Goal: Task Accomplishment & Management: Manage account settings

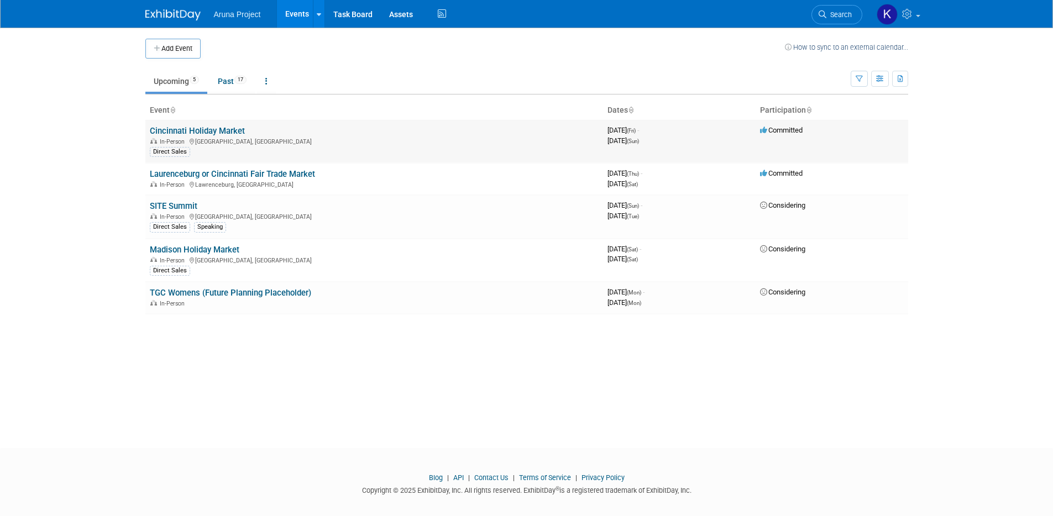
click at [240, 132] on link "Cincinnati Holiday Market" at bounding box center [197, 131] width 95 height 10
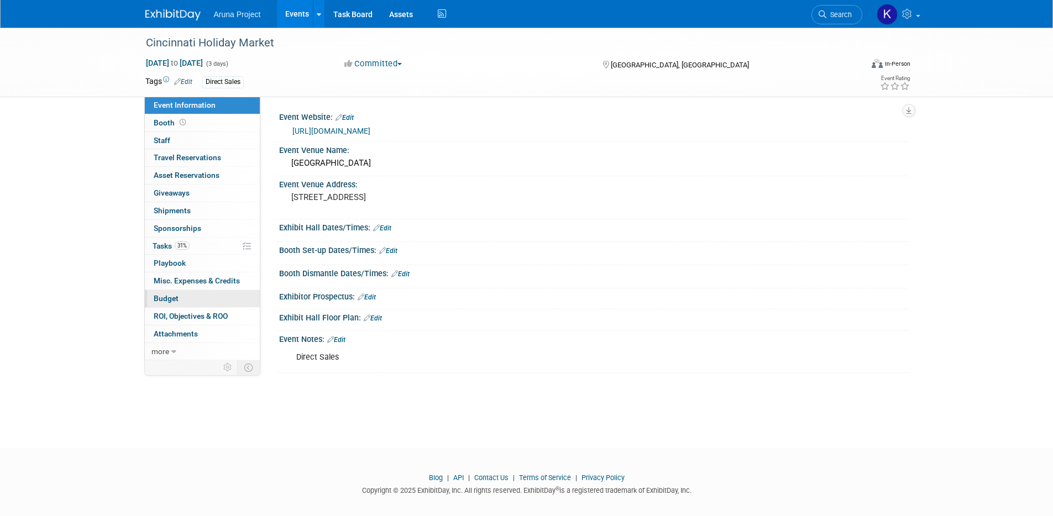
click at [202, 299] on link "Budget" at bounding box center [202, 298] width 115 height 17
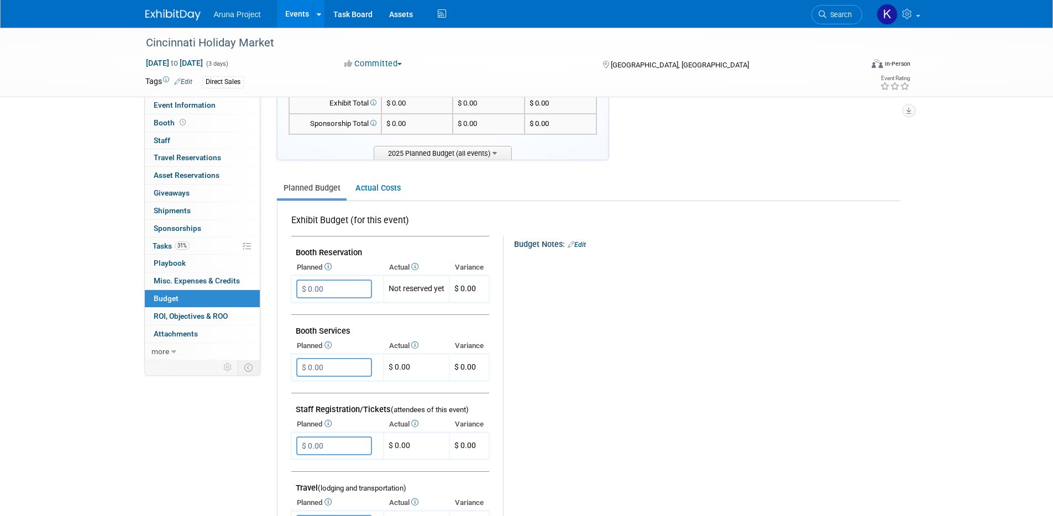
scroll to position [73, 0]
click at [586, 246] on link "Edit" at bounding box center [577, 247] width 18 height 8
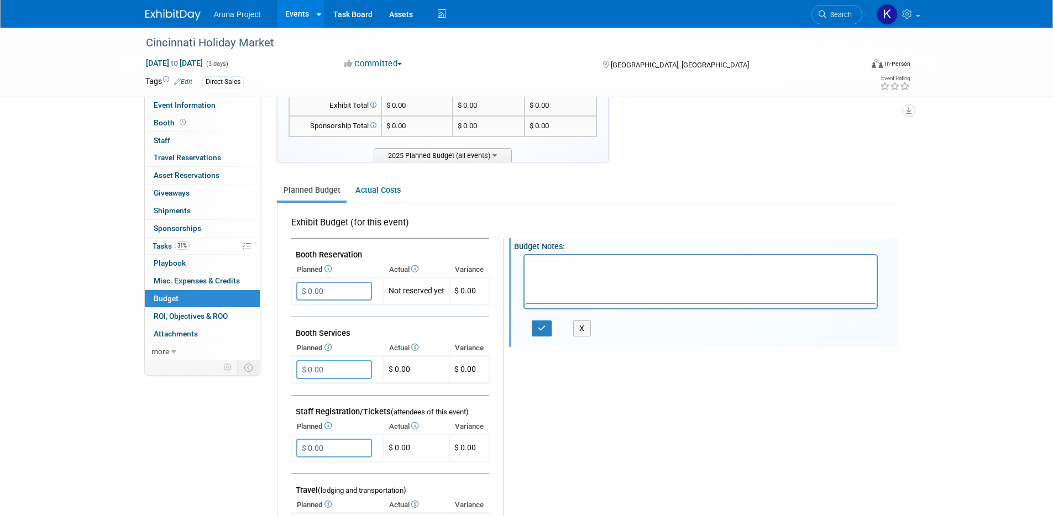
scroll to position [0, 0]
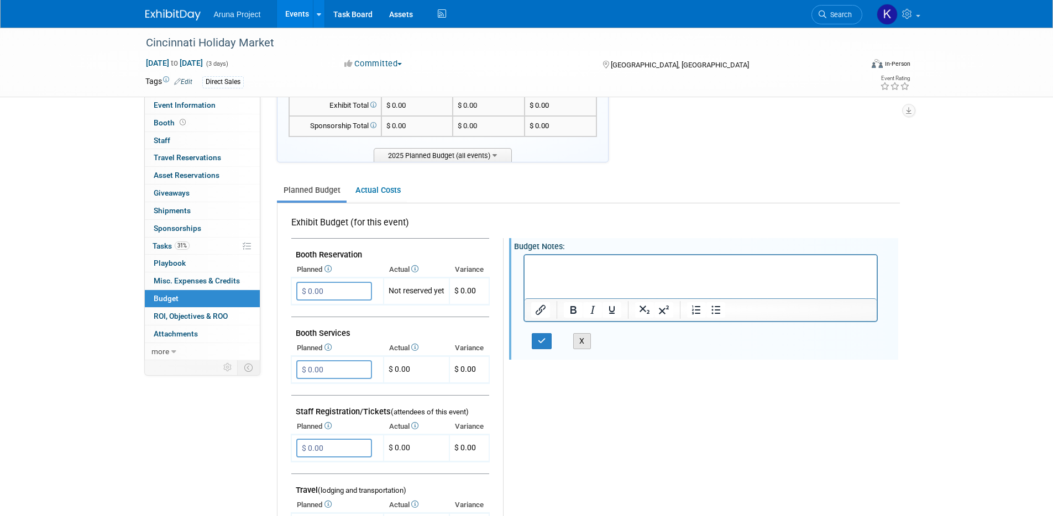
click at [585, 344] on button "X" at bounding box center [582, 341] width 18 height 16
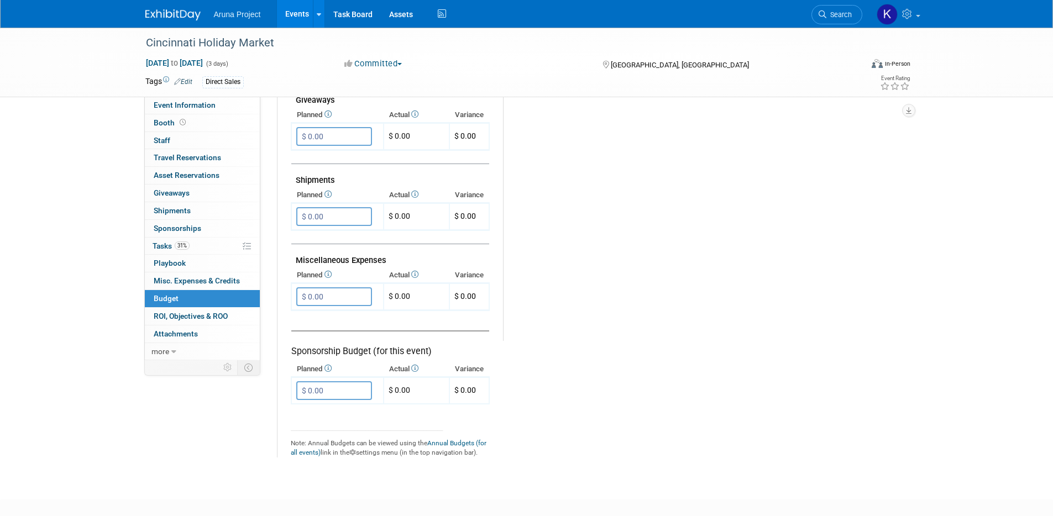
scroll to position [604, 0]
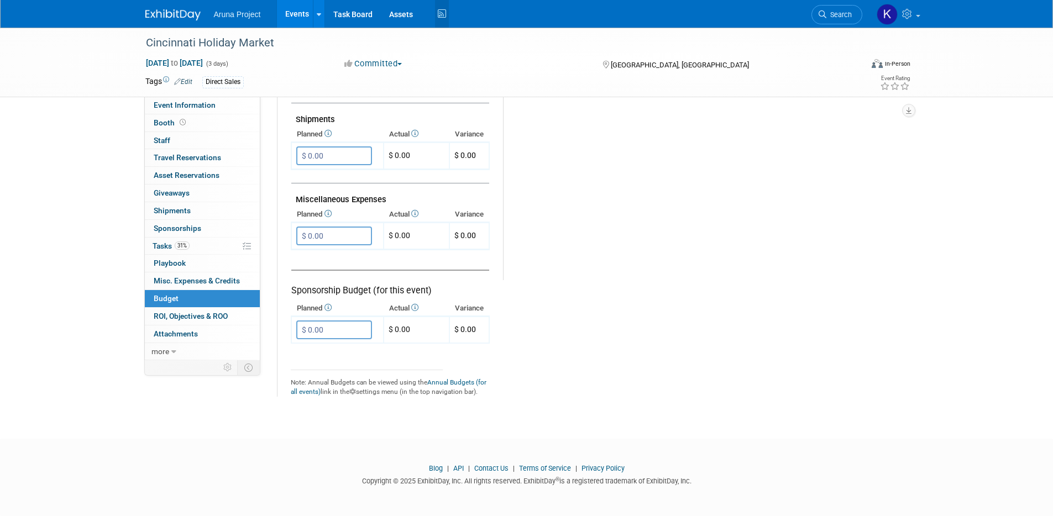
click at [440, 12] on icon at bounding box center [442, 14] width 14 height 17
click at [907, 15] on icon at bounding box center [908, 14] width 13 height 10
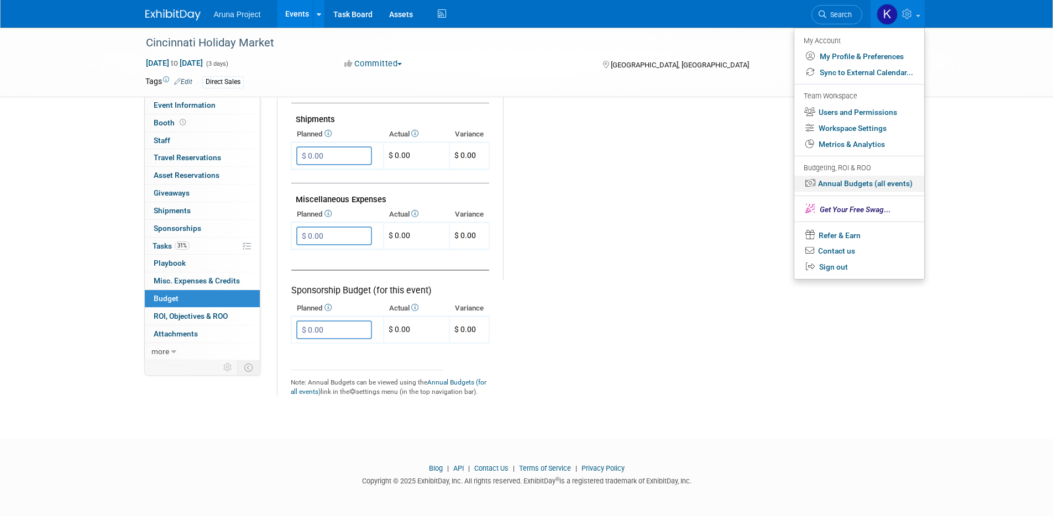
click at [841, 185] on link "Annual Budgets (all events)" at bounding box center [859, 184] width 130 height 16
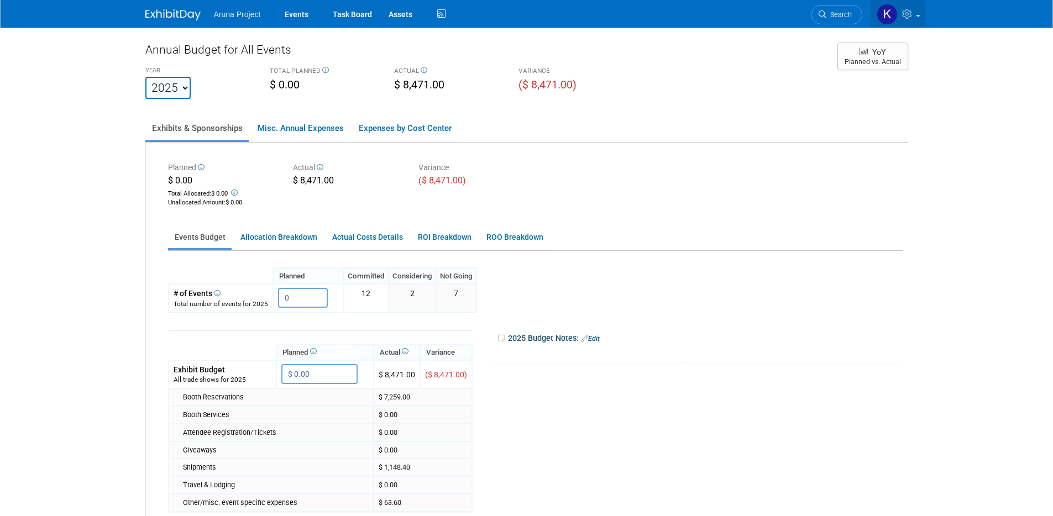
click at [911, 12] on icon at bounding box center [908, 14] width 13 height 10
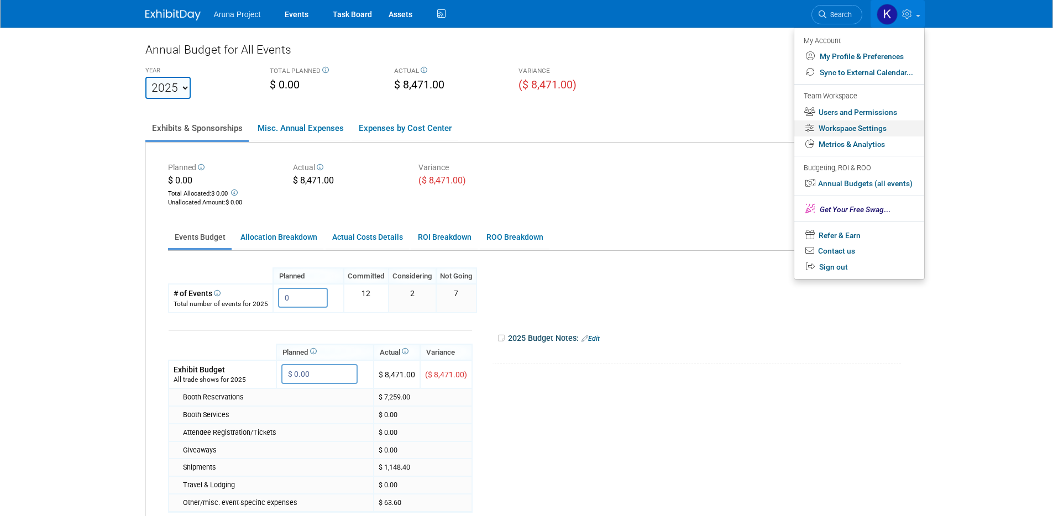
click at [859, 131] on link "Workspace Settings" at bounding box center [859, 129] width 130 height 16
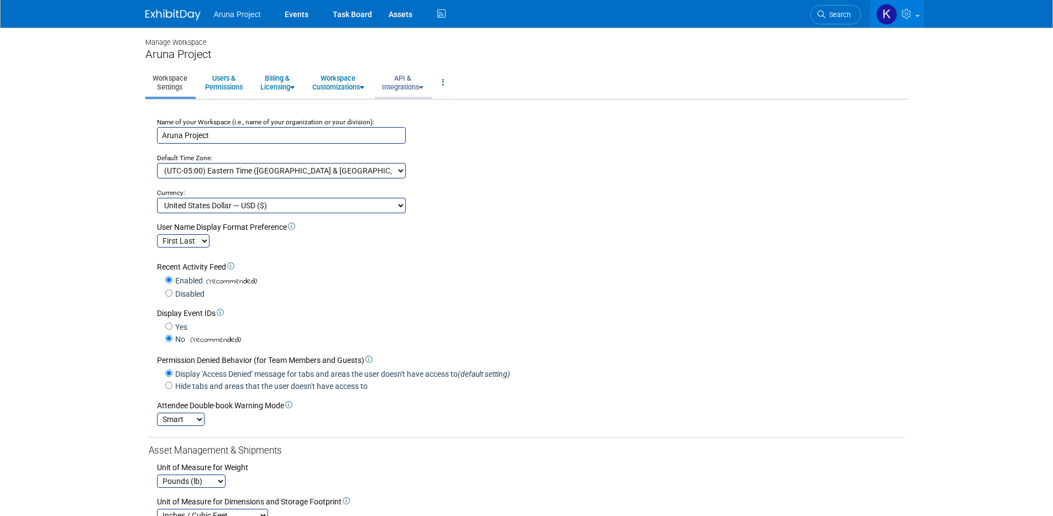
click at [386, 85] on link "API & Integrations" at bounding box center [403, 82] width 56 height 27
click at [328, 83] on link "Workspace Customizations" at bounding box center [338, 82] width 66 height 27
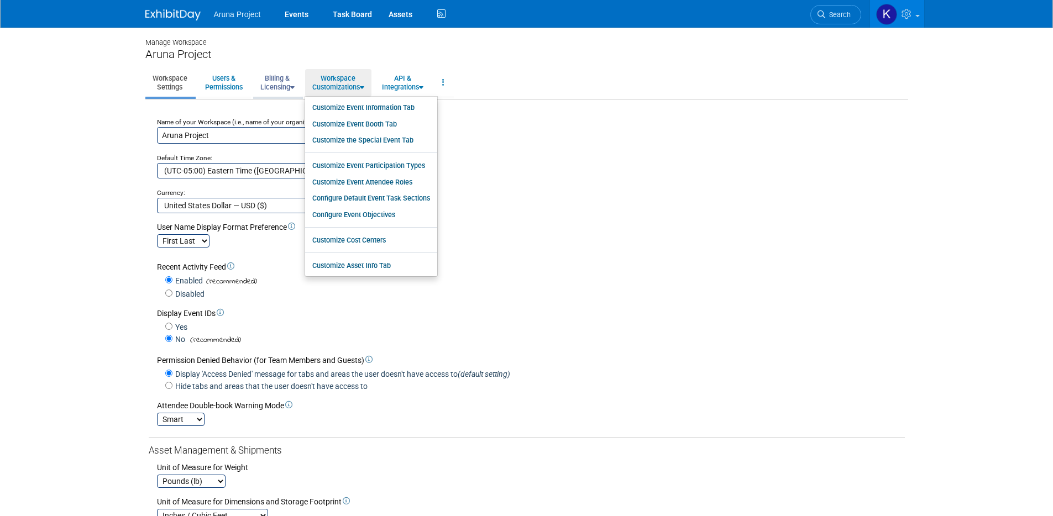
click at [281, 89] on link "Billing & Licensing" at bounding box center [277, 82] width 49 height 27
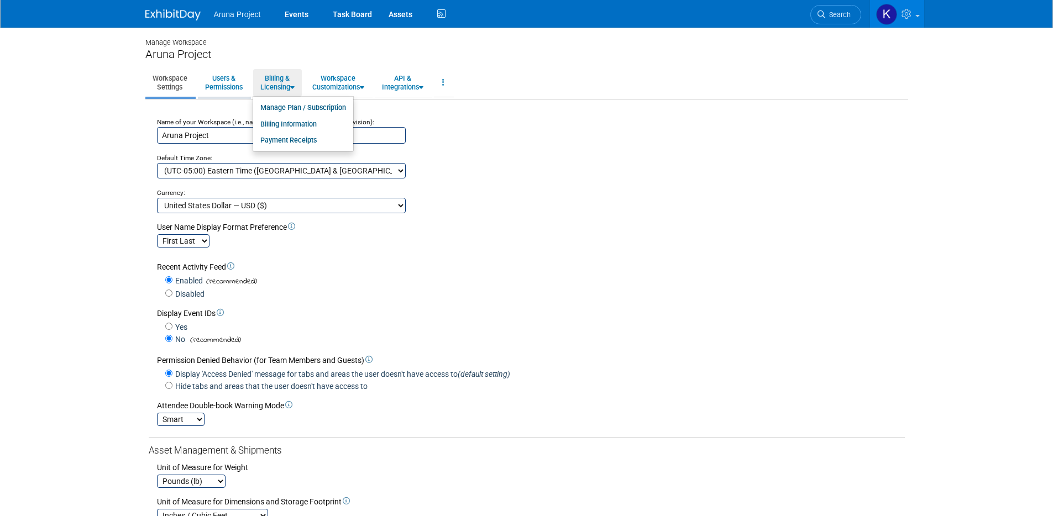
click at [220, 82] on link "Users & Permissions" at bounding box center [224, 82] width 52 height 27
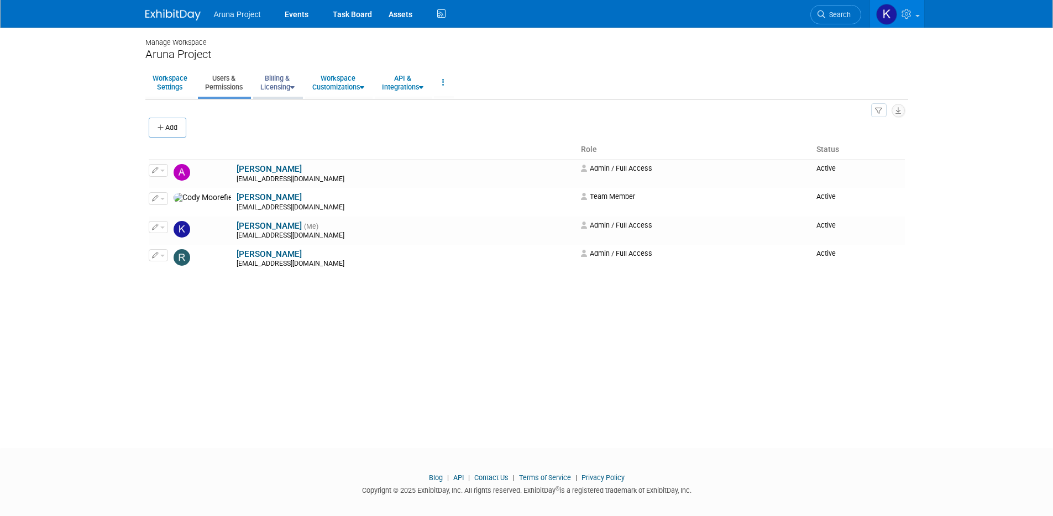
click at [273, 83] on link "Billing & Licensing" at bounding box center [277, 82] width 49 height 27
click at [341, 85] on link "Workspace Customizations" at bounding box center [338, 82] width 66 height 27
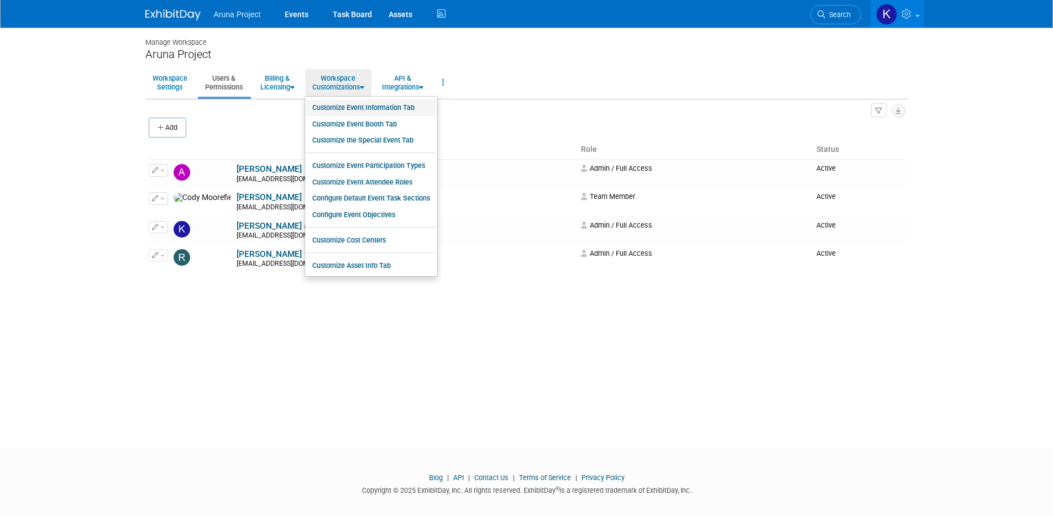
click at [388, 107] on link "Customize Event Information Tab" at bounding box center [371, 108] width 132 height 17
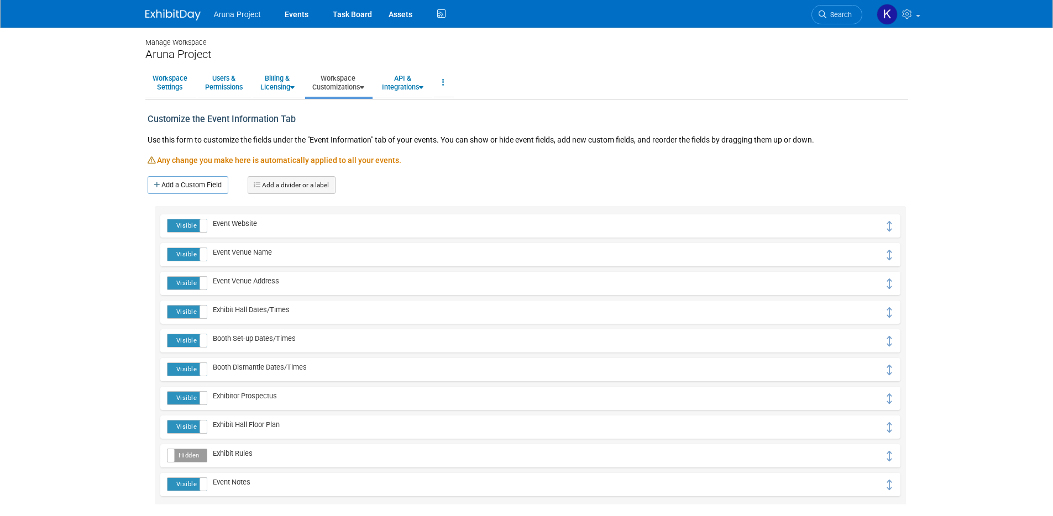
click at [330, 88] on link "Workspace Customizations" at bounding box center [338, 82] width 66 height 27
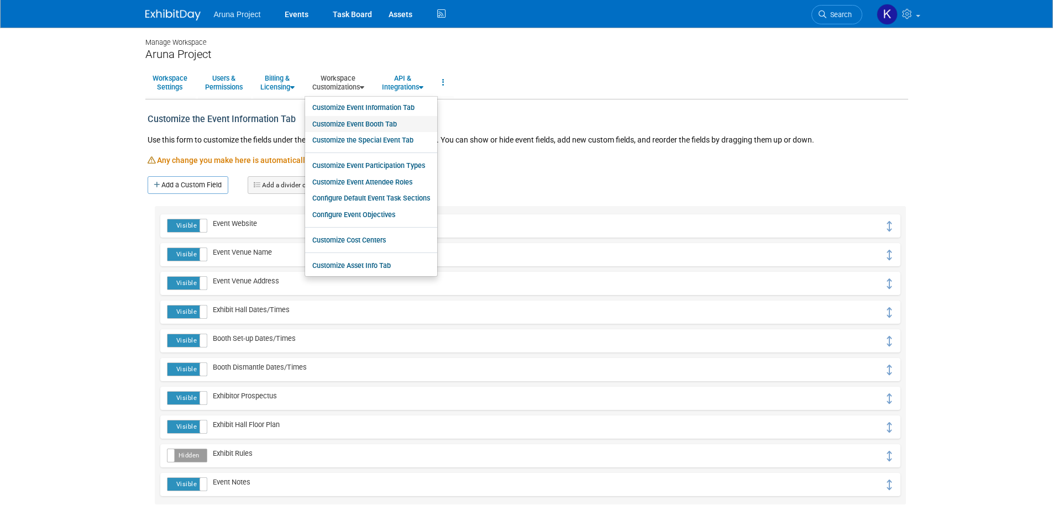
click at [353, 128] on link "Customize Event Booth Tab" at bounding box center [371, 124] width 132 height 17
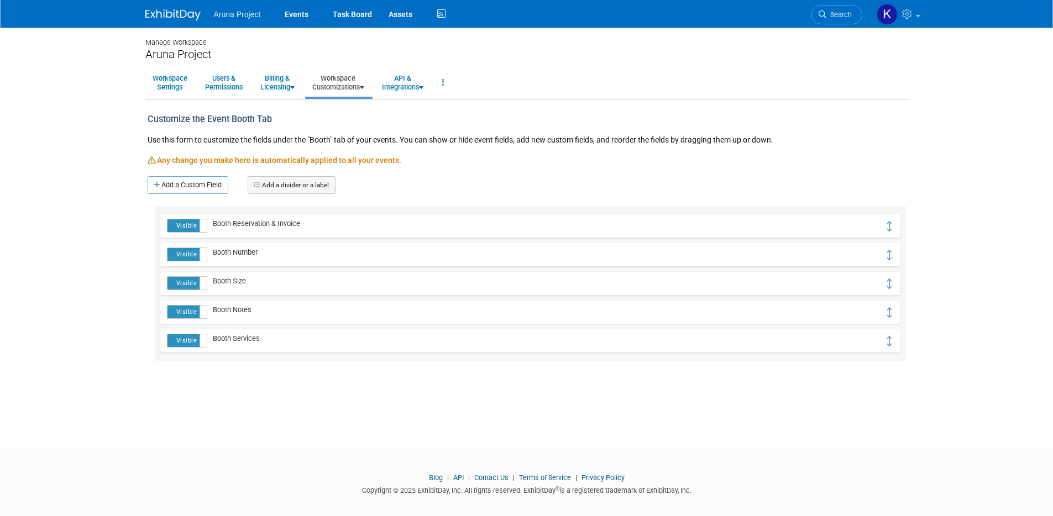
click at [349, 85] on link "Workspace Customizations" at bounding box center [338, 82] width 66 height 27
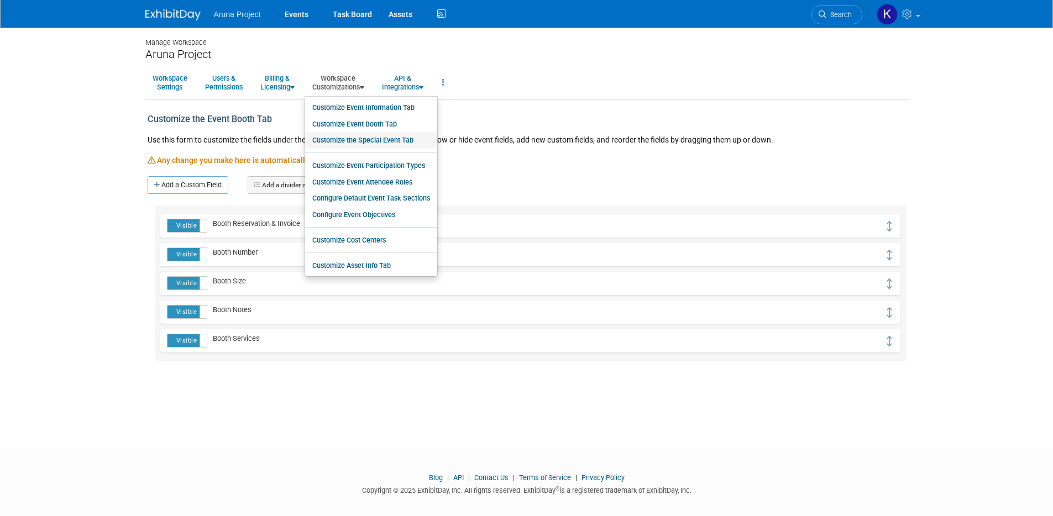
click at [351, 142] on link "Customize the Special Event Tab" at bounding box center [371, 140] width 132 height 17
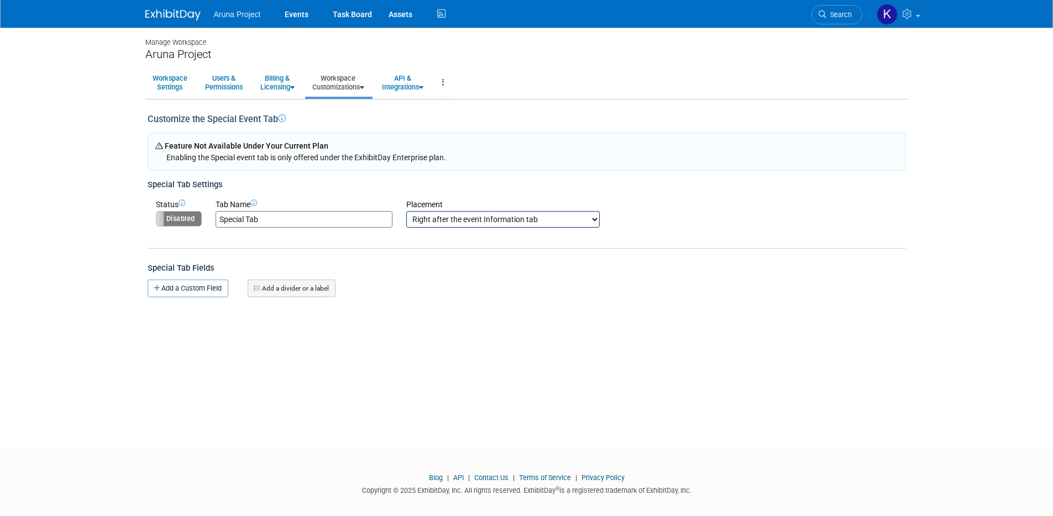
click at [448, 221] on select "Right after the event Information tab Right after the event Booth tab Right aft…" at bounding box center [502, 219] width 193 height 17
click at [354, 91] on link "Workspace Customizations" at bounding box center [338, 82] width 66 height 27
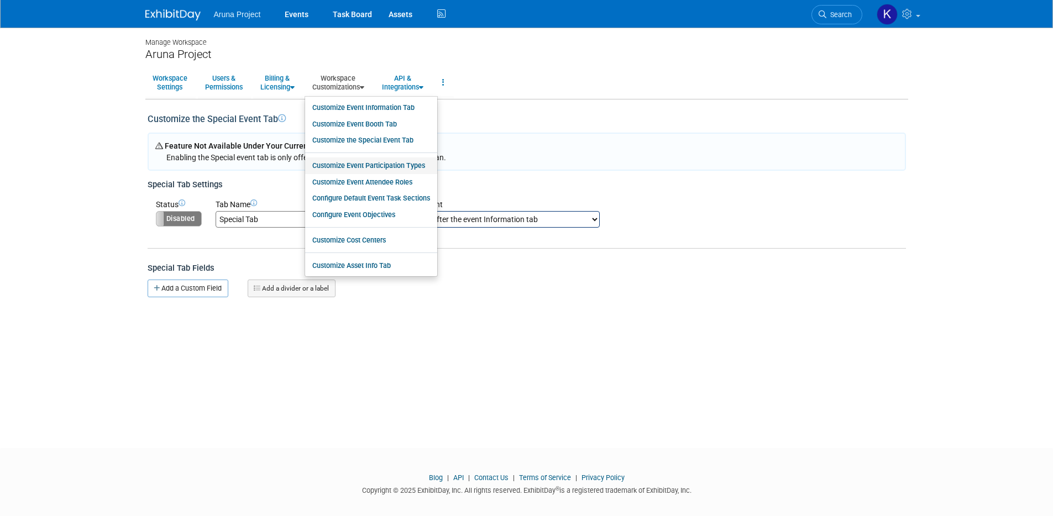
click at [357, 166] on link "Customize Event Participation Types" at bounding box center [371, 166] width 132 height 17
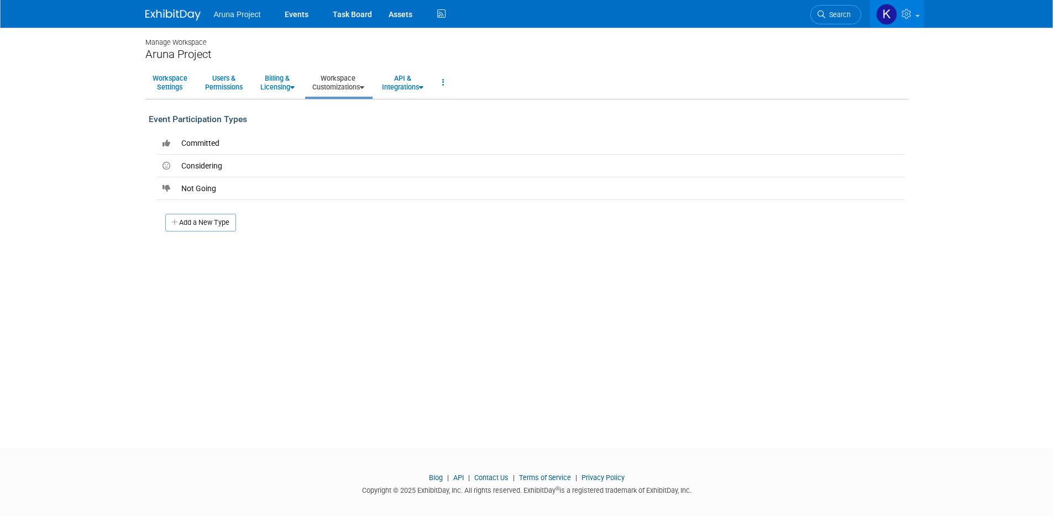
click at [339, 93] on link "Workspace Customizations" at bounding box center [338, 82] width 66 height 27
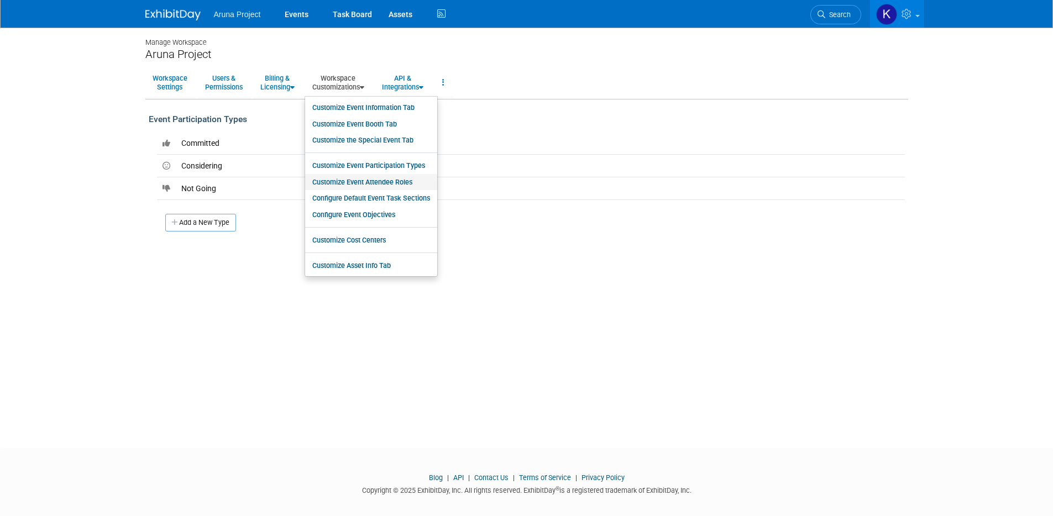
click at [363, 182] on link "Customize Event Attendee Roles" at bounding box center [371, 182] width 132 height 17
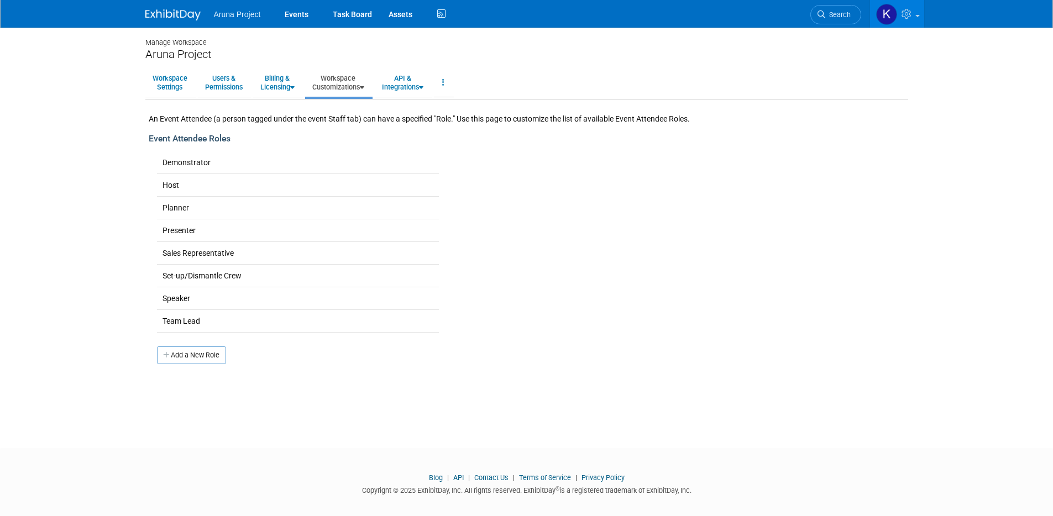
click at [330, 82] on link "Workspace Customizations" at bounding box center [338, 82] width 66 height 27
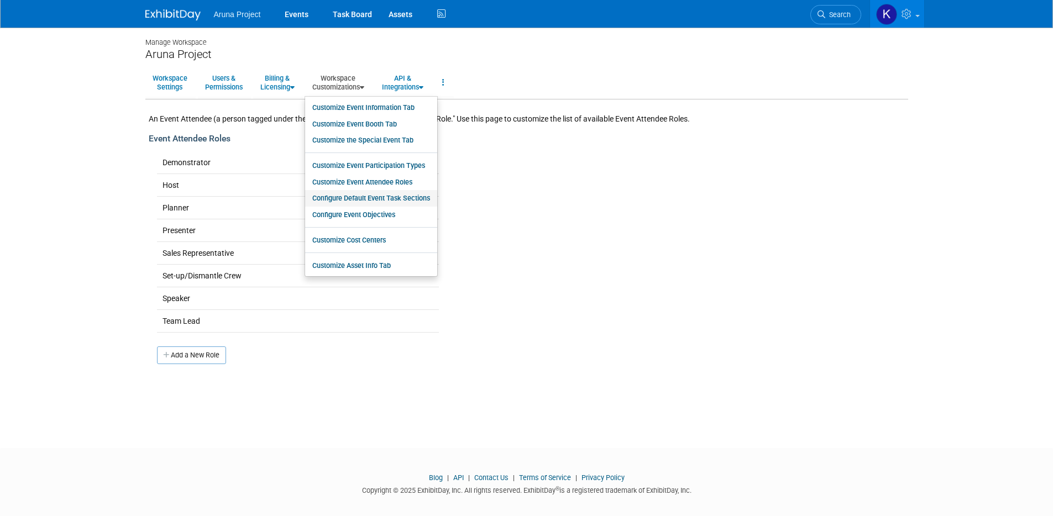
click at [381, 200] on link "Configure Default Event Task Sections" at bounding box center [371, 198] width 132 height 17
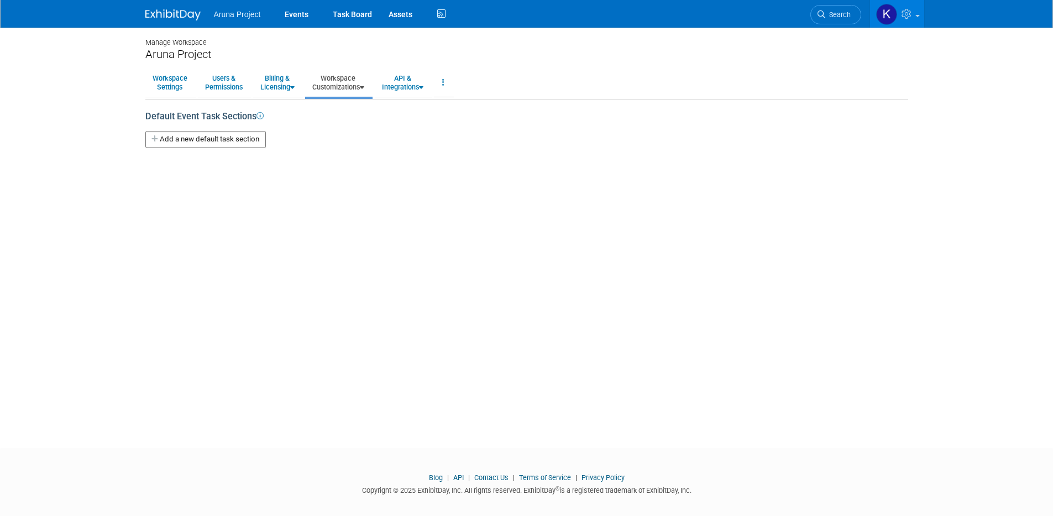
click at [337, 88] on link "Workspace Customizations" at bounding box center [338, 82] width 66 height 27
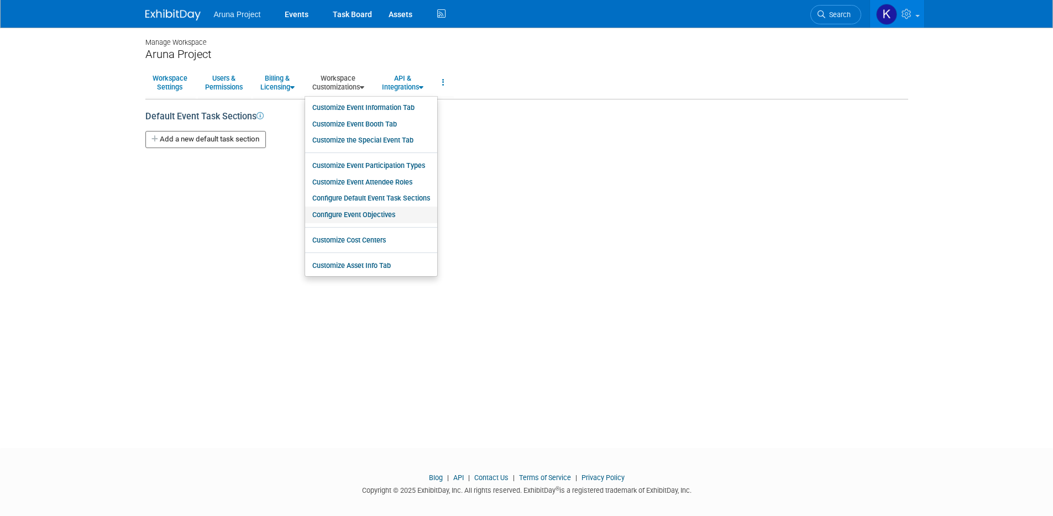
click at [360, 216] on link "Configure Event Objectives" at bounding box center [371, 215] width 132 height 17
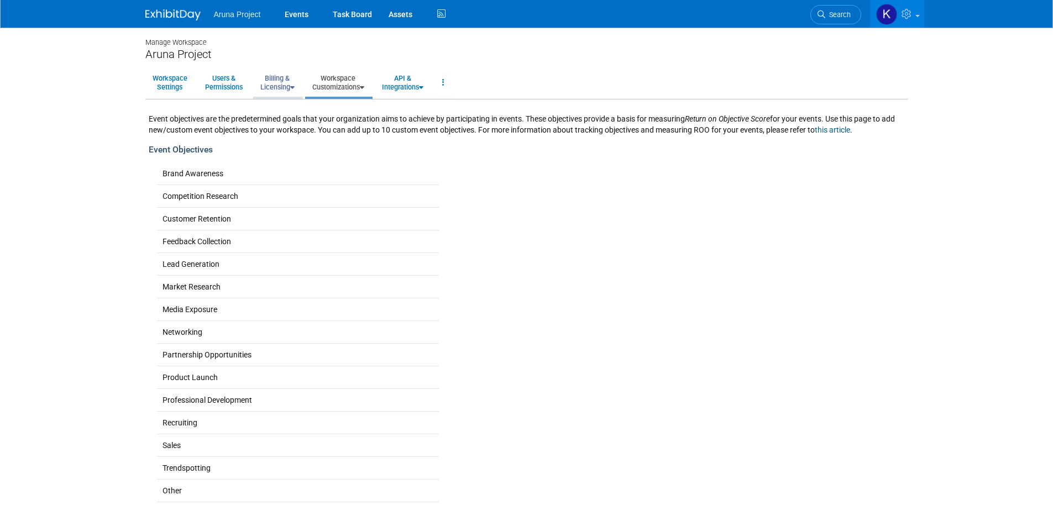
click at [275, 85] on link "Billing & Licensing" at bounding box center [277, 82] width 49 height 27
click at [229, 86] on link "Users & Permissions" at bounding box center [224, 82] width 52 height 27
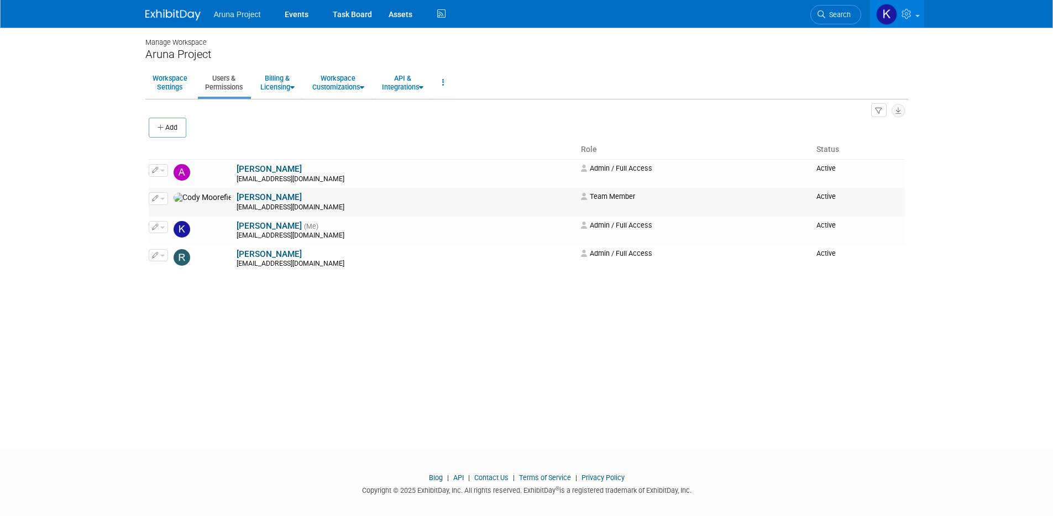
click at [164, 199] on span "button" at bounding box center [162, 199] width 4 height 2
click at [277, 203] on div "cmoorefield@arunaproject.com" at bounding box center [405, 207] width 337 height 9
click at [250, 197] on link "Cody Moorefield" at bounding box center [269, 197] width 65 height 10
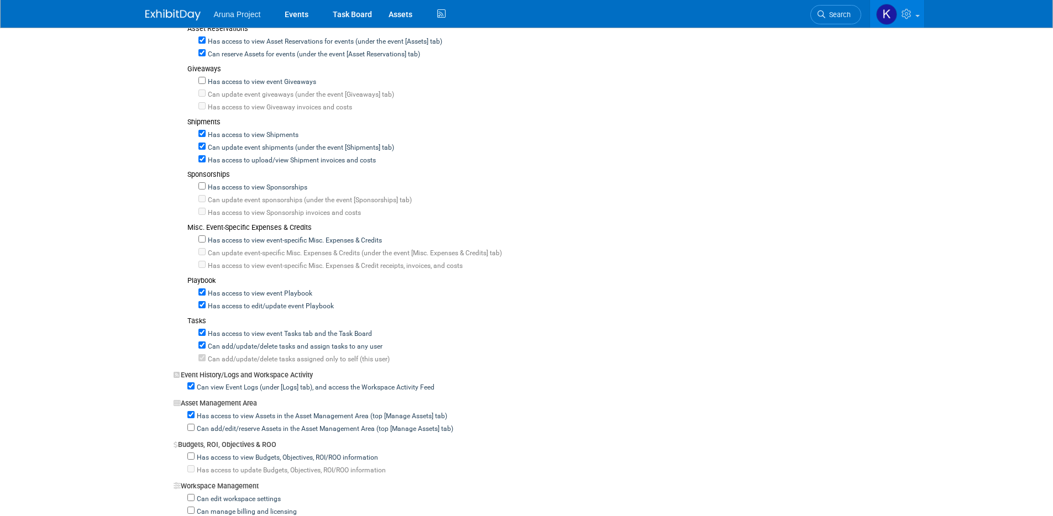
scroll to position [886, 0]
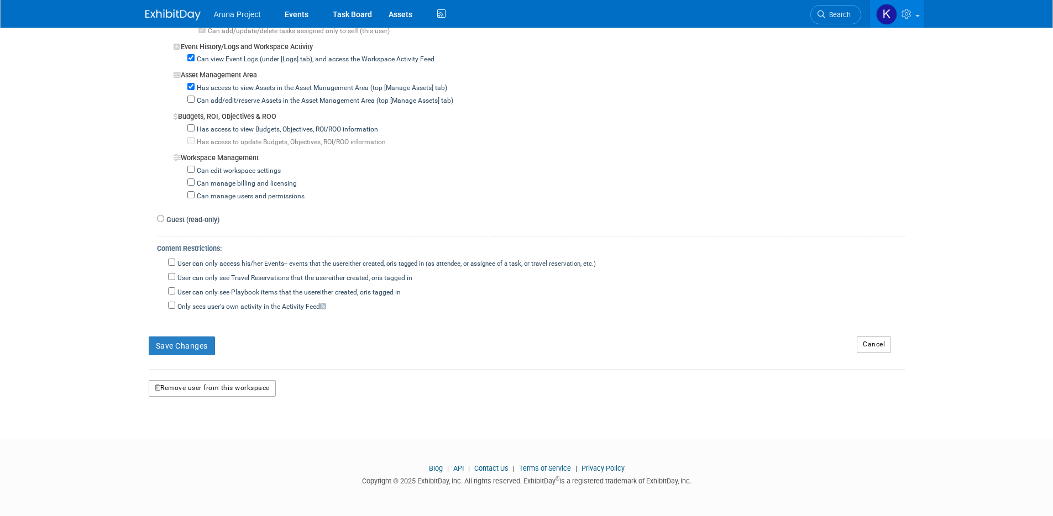
click at [229, 394] on button "Remove user from this workspace" at bounding box center [212, 388] width 127 height 17
click at [199, 437] on link "Yes" at bounding box center [198, 437] width 33 height 18
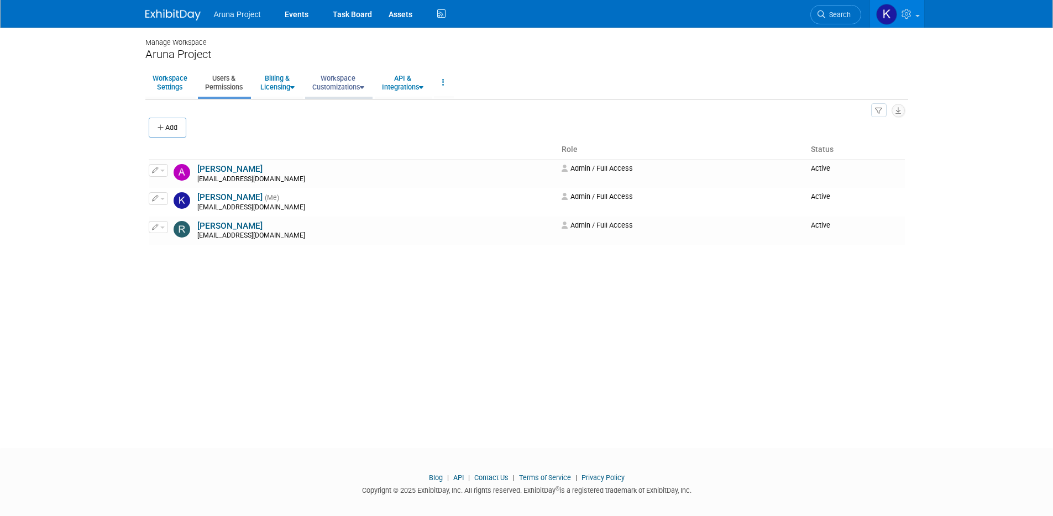
click at [332, 88] on link "Workspace Customizations" at bounding box center [338, 82] width 66 height 27
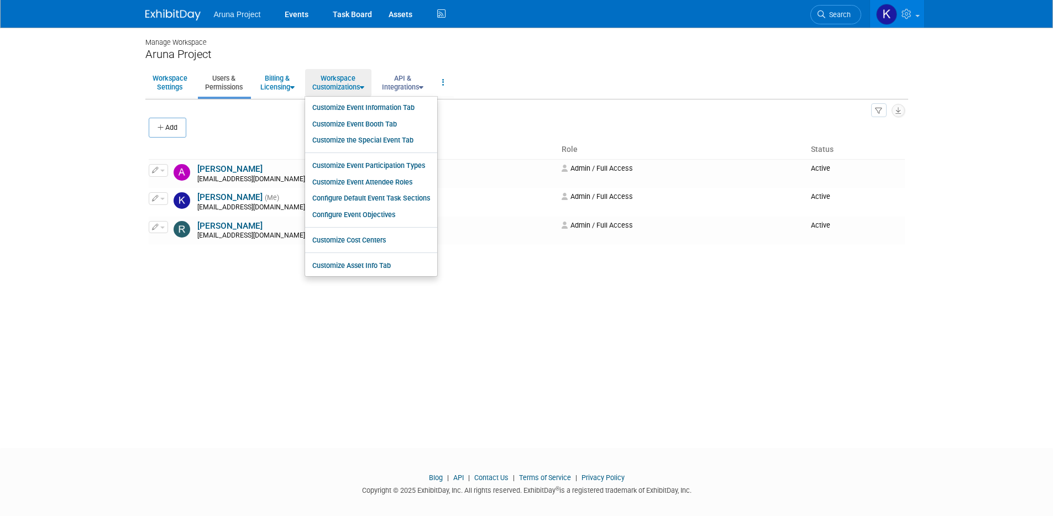
click at [409, 83] on link "API & Integrations" at bounding box center [403, 82] width 56 height 27
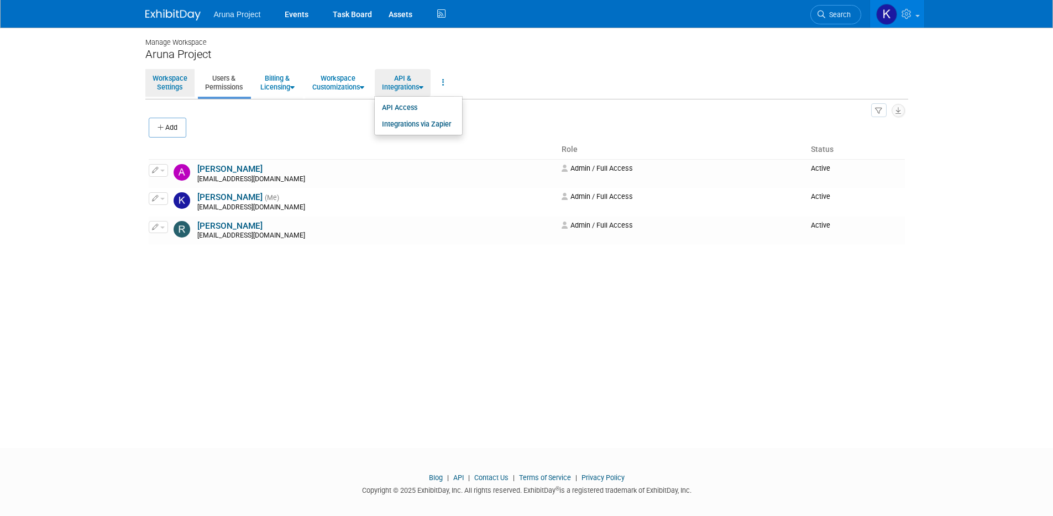
click at [178, 90] on link "Workspace Settings" at bounding box center [169, 82] width 49 height 27
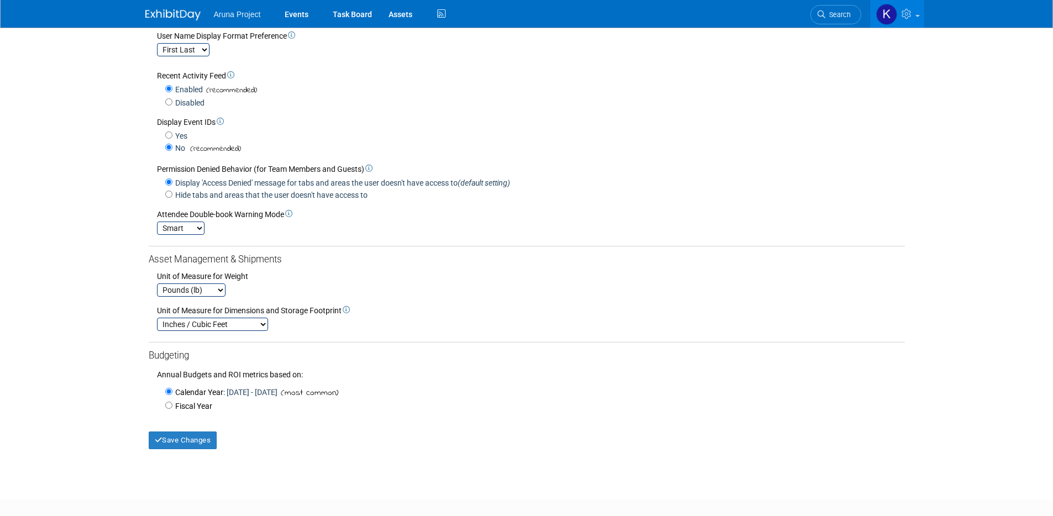
scroll to position [200, 0]
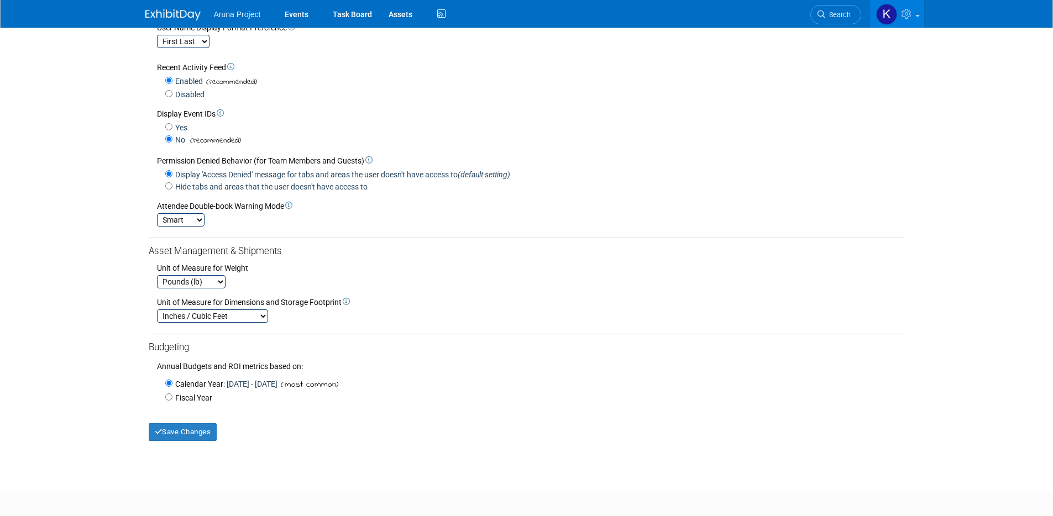
click at [197, 222] on select "Smart Strict Disabled" at bounding box center [181, 219] width 48 height 13
click at [193, 214] on select "Smart Strict Disabled" at bounding box center [181, 219] width 48 height 13
click at [194, 220] on select "Smart Strict Disabled" at bounding box center [181, 219] width 48 height 13
select select "2"
click at [157, 213] on select "Smart Strict Disabled" at bounding box center [181, 219] width 48 height 13
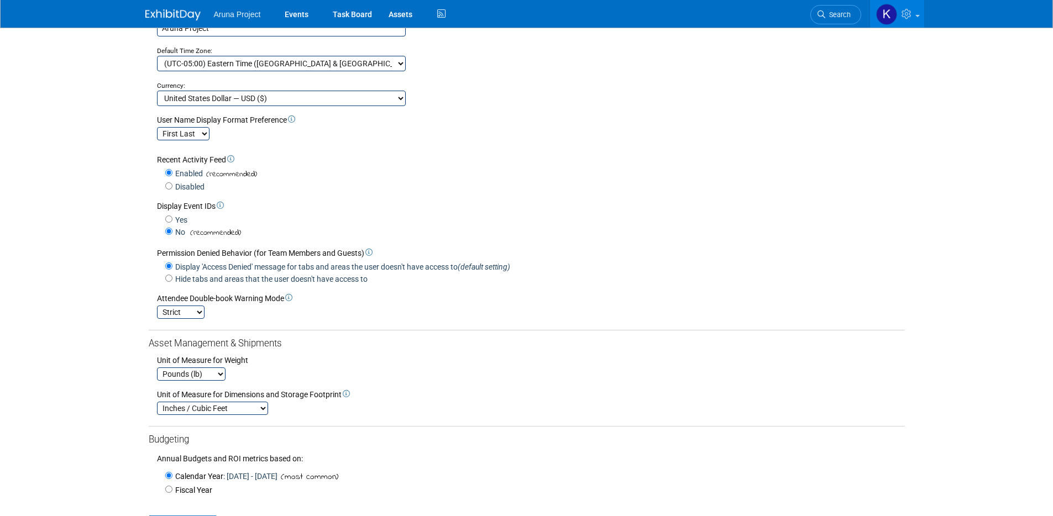
scroll to position [0, 0]
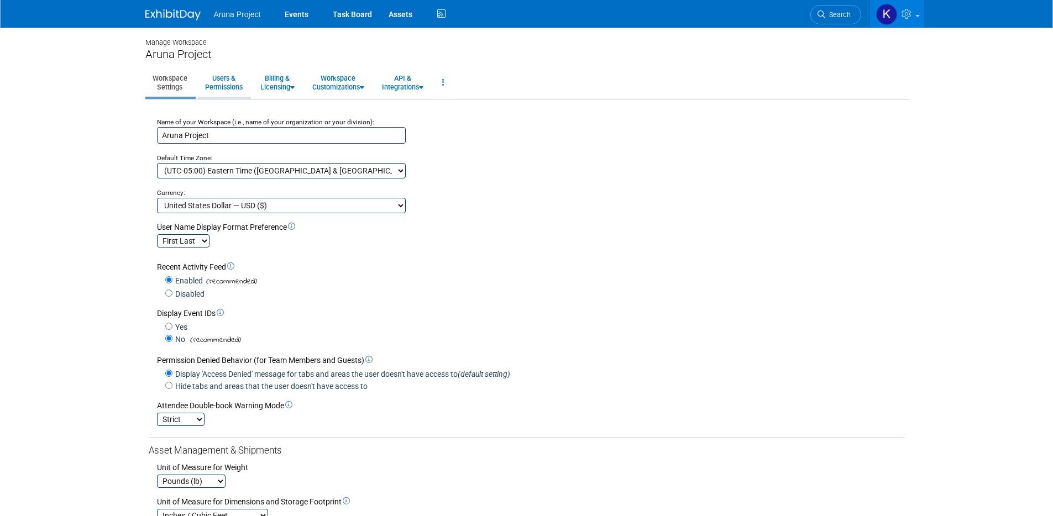
click at [228, 84] on link "Users & Permissions" at bounding box center [224, 82] width 52 height 27
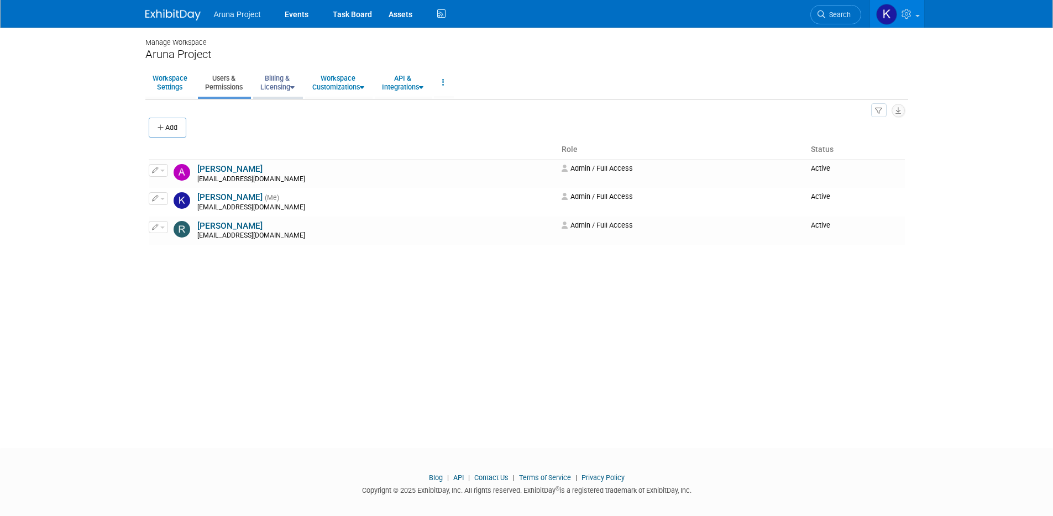
click at [272, 85] on link "Billing & Licensing" at bounding box center [277, 82] width 49 height 27
click at [275, 87] on link "Billing & Licensing" at bounding box center [277, 82] width 49 height 27
click at [277, 92] on link "Billing & Licensing" at bounding box center [277, 82] width 49 height 27
click at [279, 108] on link "Manage Plan / Subscription" at bounding box center [303, 108] width 100 height 17
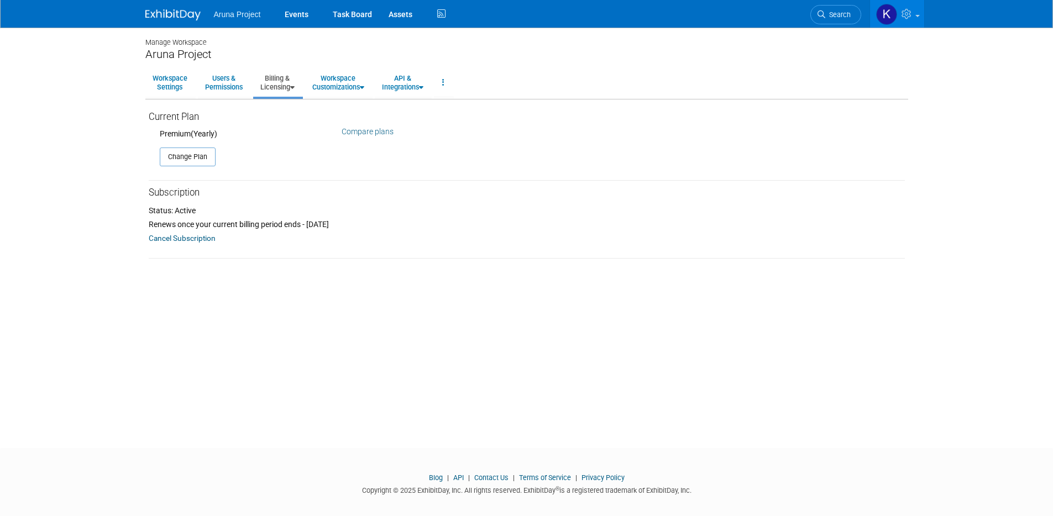
click at [270, 92] on link "Billing & Licensing" at bounding box center [277, 82] width 49 height 27
click at [276, 124] on link "Billing Information" at bounding box center [303, 124] width 100 height 17
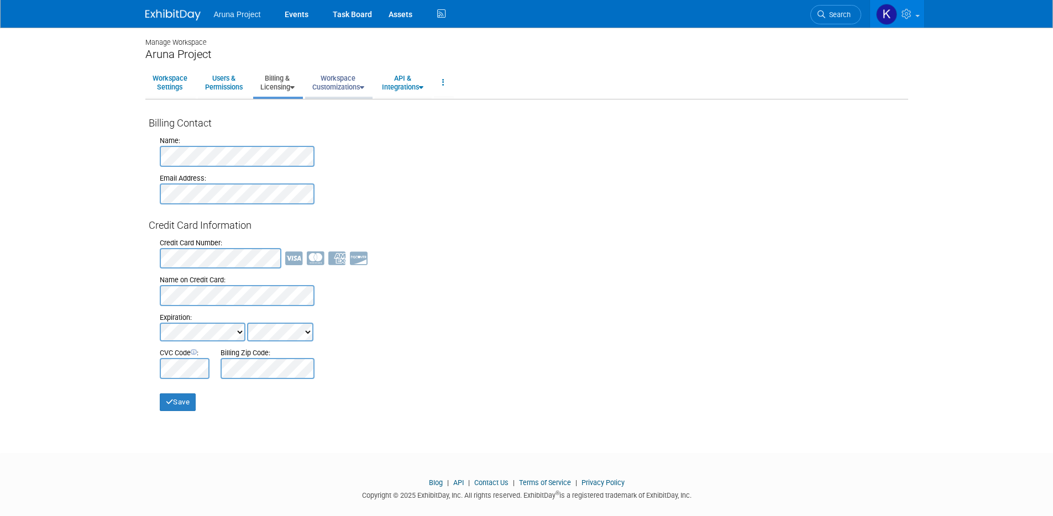
click at [350, 90] on link "Workspace Customizations" at bounding box center [338, 82] width 66 height 27
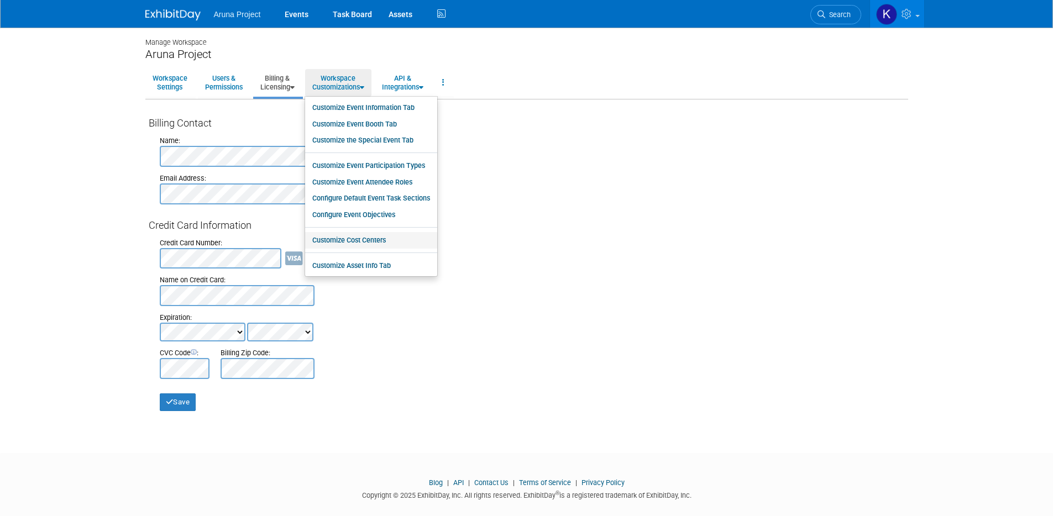
click at [345, 243] on link "Customize Cost Centers" at bounding box center [371, 240] width 132 height 17
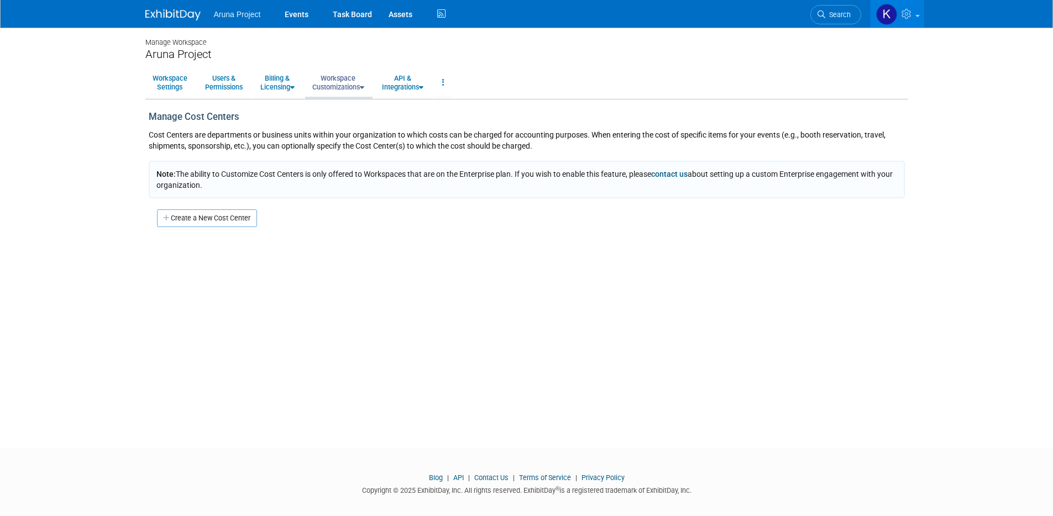
click at [327, 89] on link "Workspace Customizations" at bounding box center [338, 82] width 66 height 27
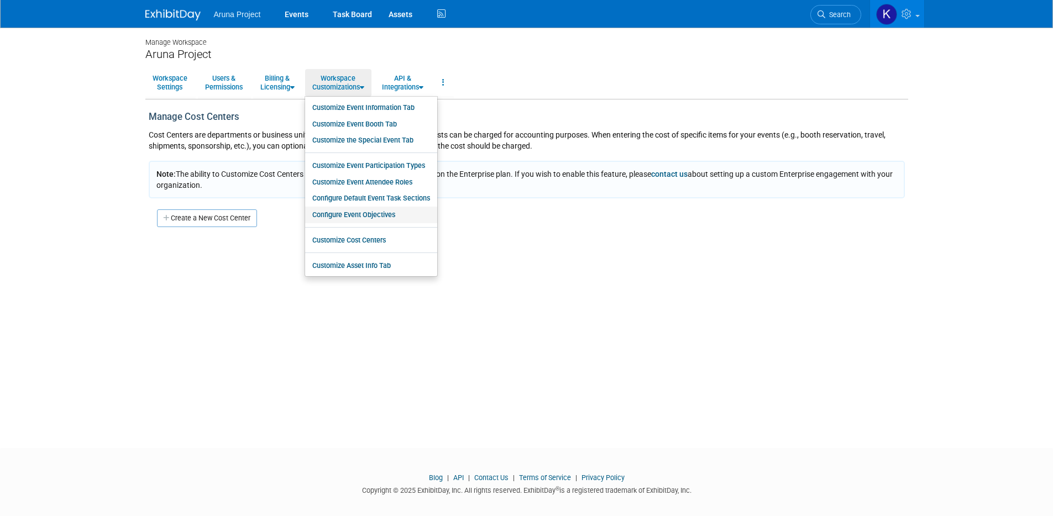
click at [351, 217] on link "Configure Event Objectives" at bounding box center [371, 215] width 132 height 17
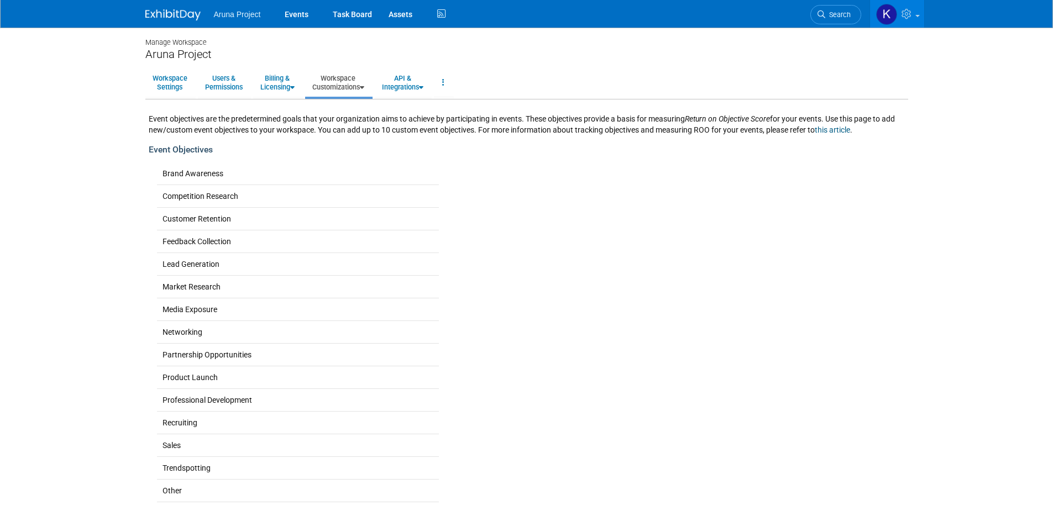
drag, startPoint x: 343, startPoint y: 83, endPoint x: 343, endPoint y: 101, distance: 17.1
click at [343, 83] on link "Workspace Customizations" at bounding box center [338, 82] width 66 height 27
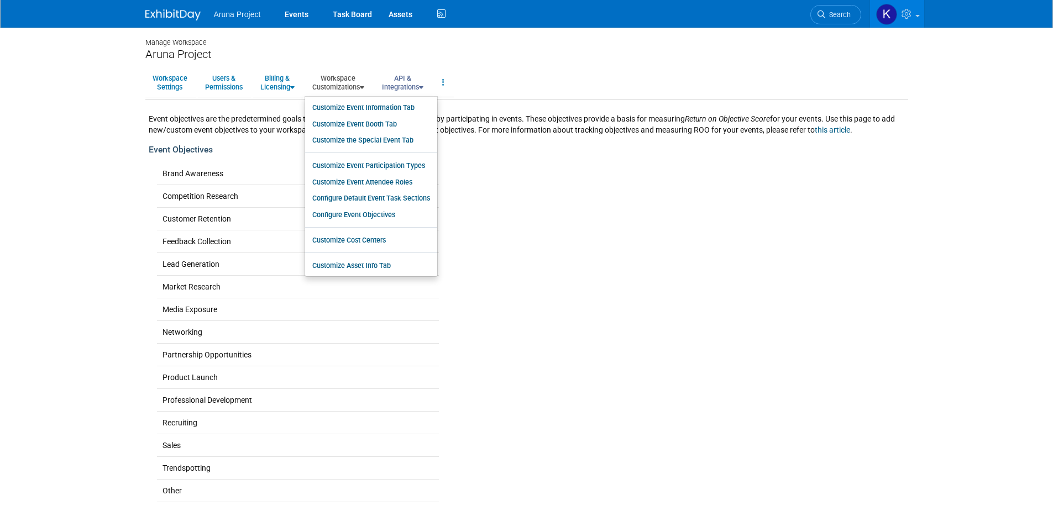
click at [404, 83] on link "API & Integrations" at bounding box center [403, 82] width 56 height 27
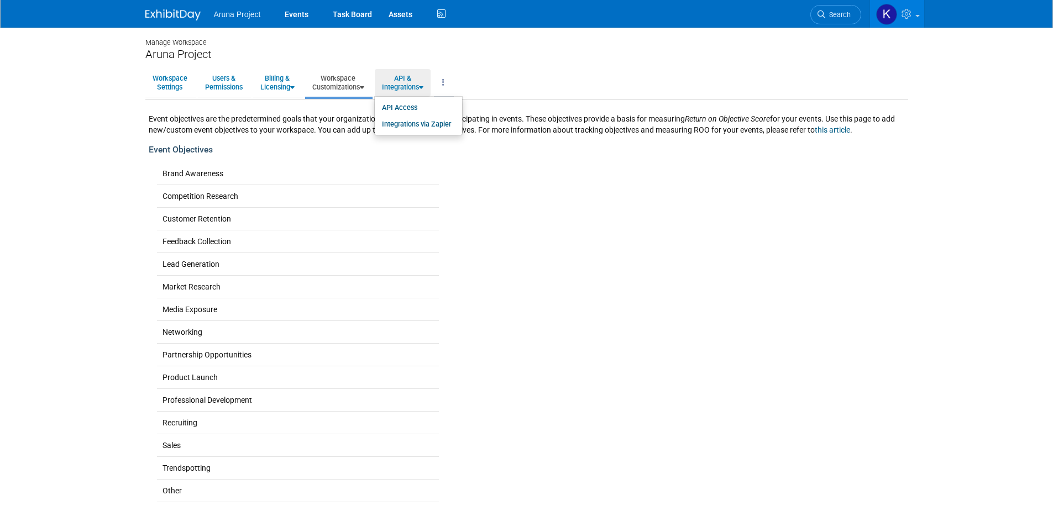
click at [452, 80] on link at bounding box center [443, 82] width 19 height 27
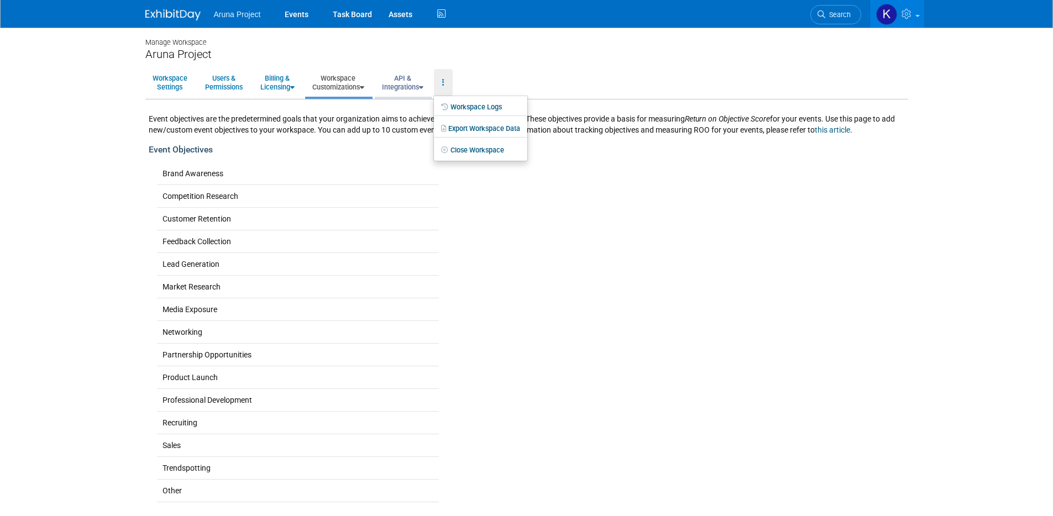
click at [410, 91] on link "API & Integrations" at bounding box center [403, 82] width 56 height 27
click at [412, 108] on link "API Access" at bounding box center [418, 108] width 87 height 17
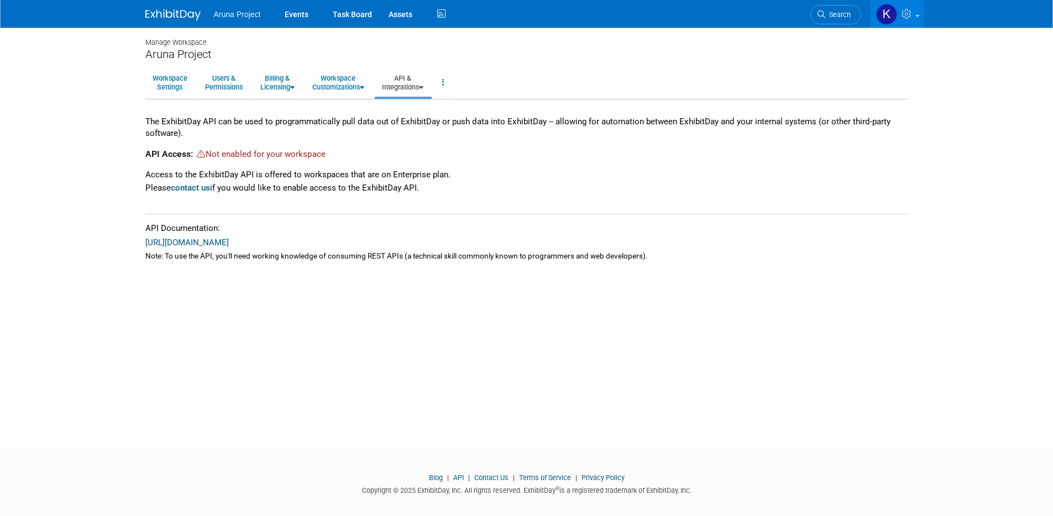
click at [404, 91] on link "API & Integrations" at bounding box center [403, 82] width 56 height 27
click at [405, 123] on link "Integrations via Zapier" at bounding box center [418, 124] width 87 height 17
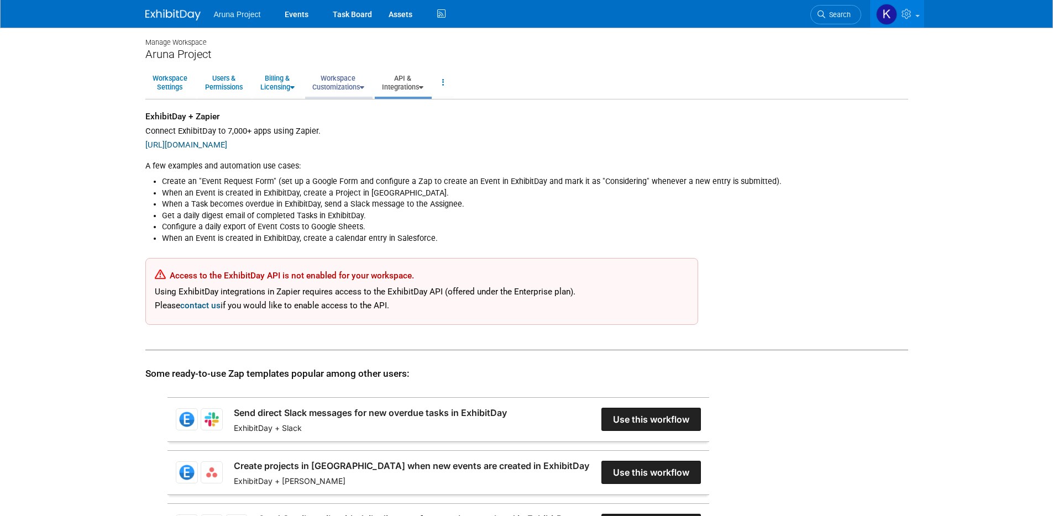
click at [328, 81] on link "Workspace Customizations" at bounding box center [338, 82] width 66 height 27
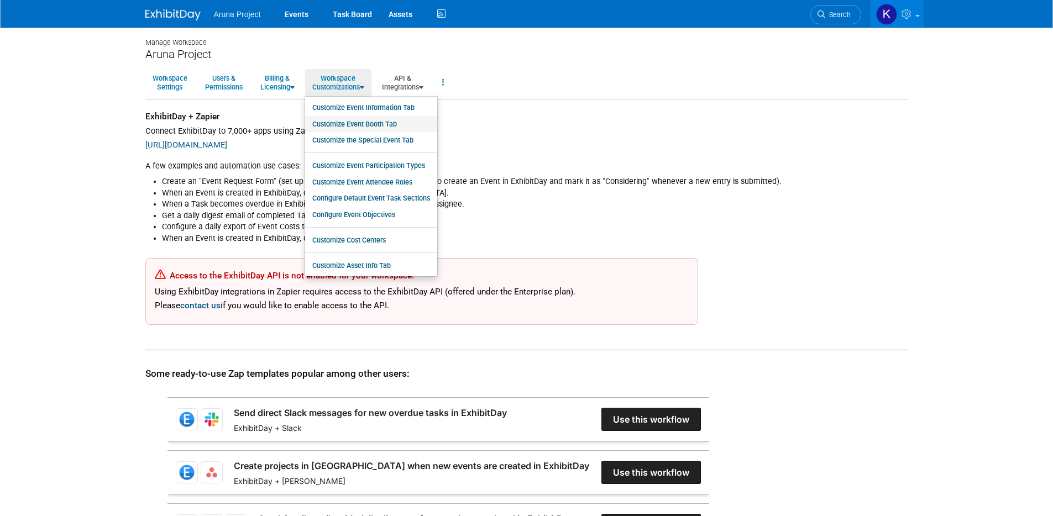
click at [343, 123] on link "Customize Event Booth Tab" at bounding box center [371, 124] width 132 height 17
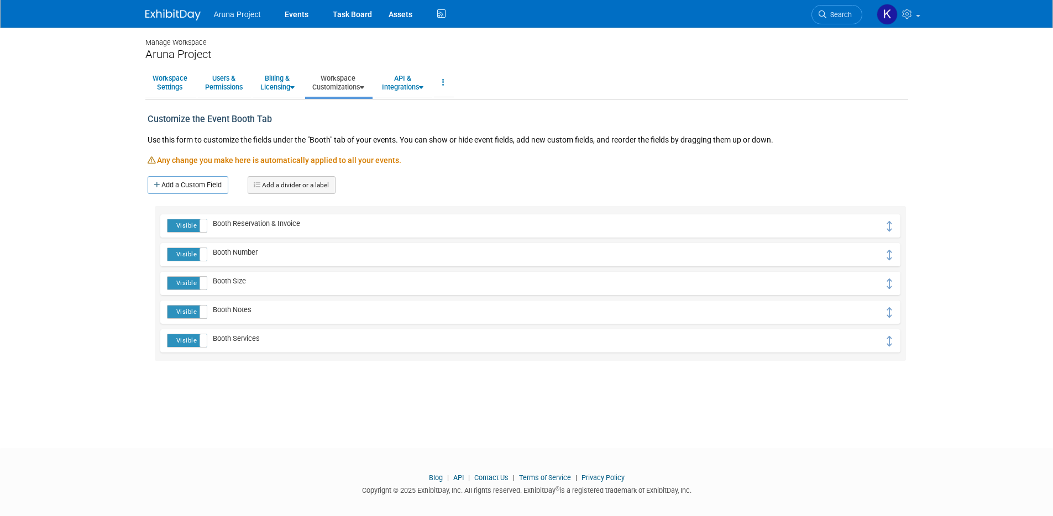
click at [342, 93] on link "Workspace Customizations" at bounding box center [338, 82] width 66 height 27
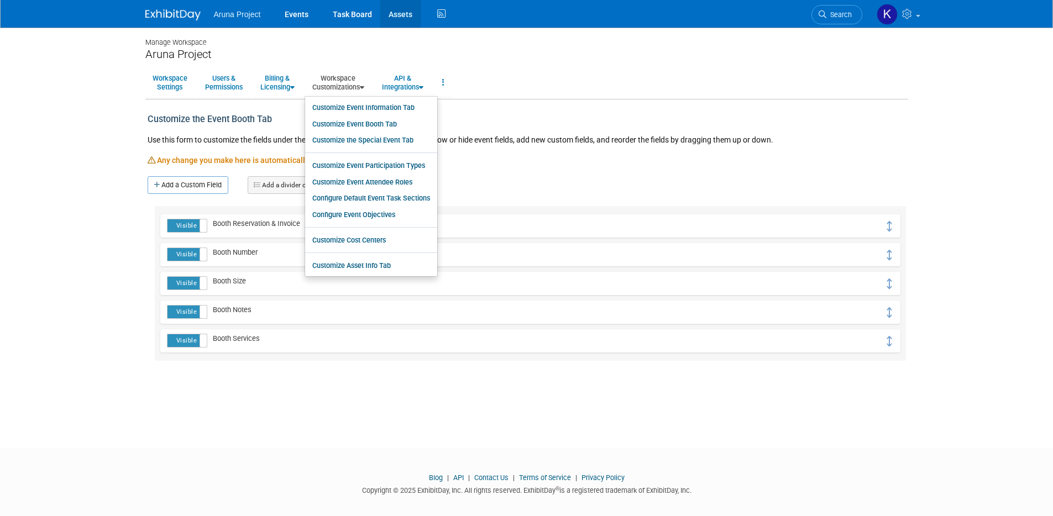
click at [389, 17] on link "Assets" at bounding box center [400, 14] width 40 height 28
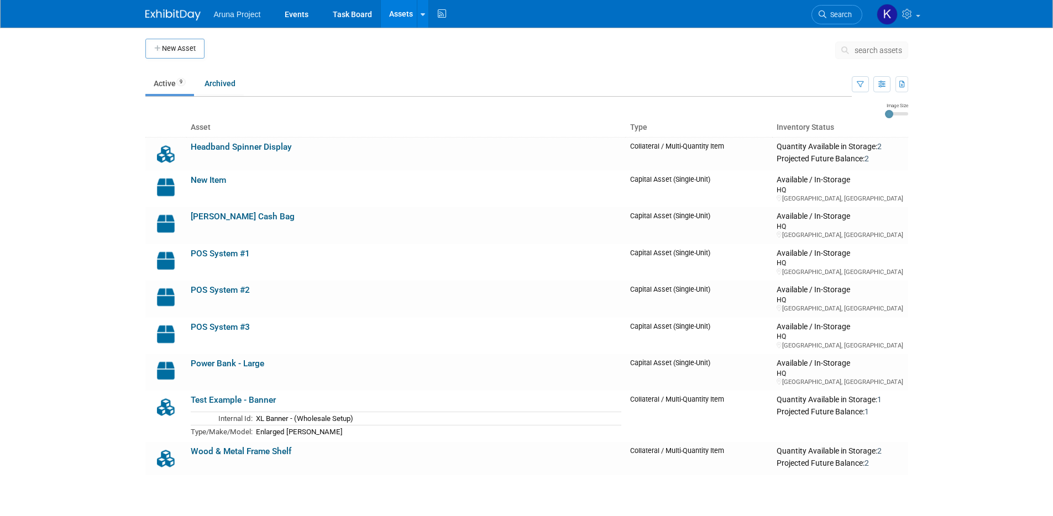
click at [229, 17] on span "Aruna Project" at bounding box center [237, 14] width 47 height 9
click at [311, 19] on link "Events" at bounding box center [296, 14] width 40 height 28
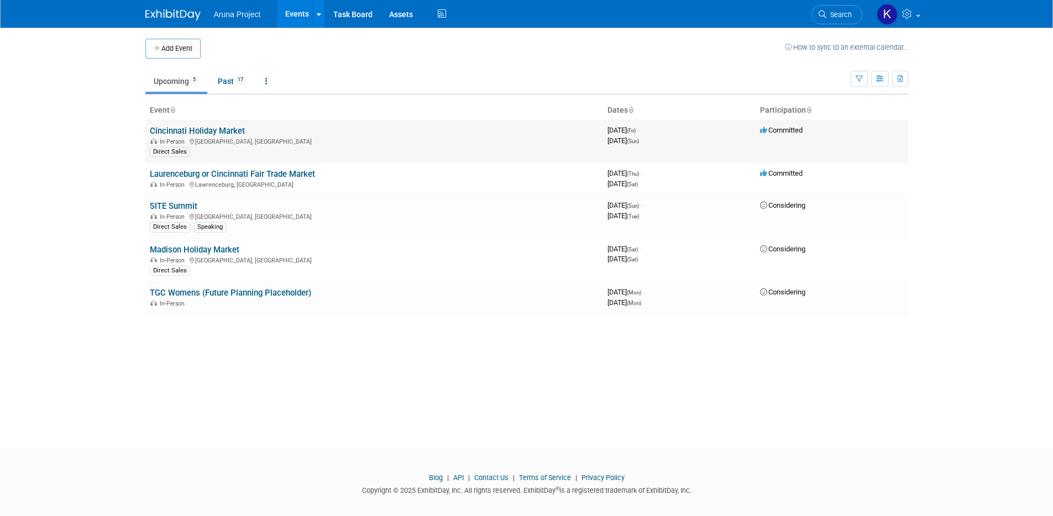
click at [207, 133] on link "Cincinnati Holiday Market" at bounding box center [197, 131] width 95 height 10
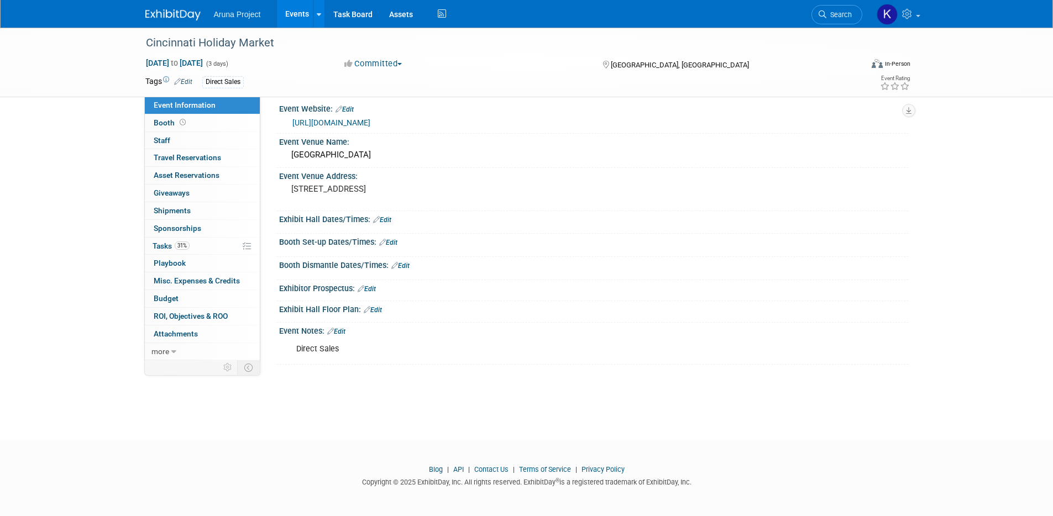
scroll to position [9, 0]
click at [166, 297] on span "Budget" at bounding box center [166, 298] width 25 height 9
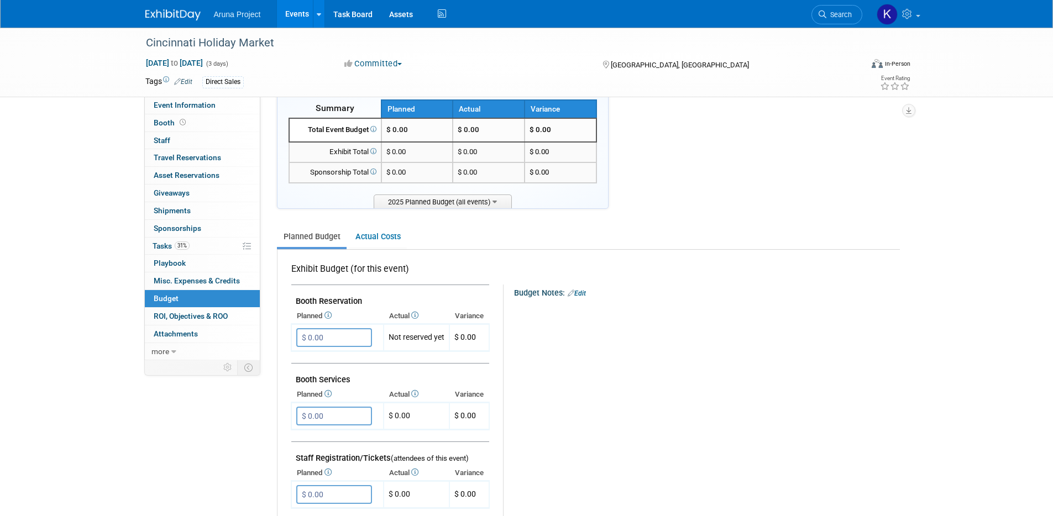
scroll to position [24, 0]
